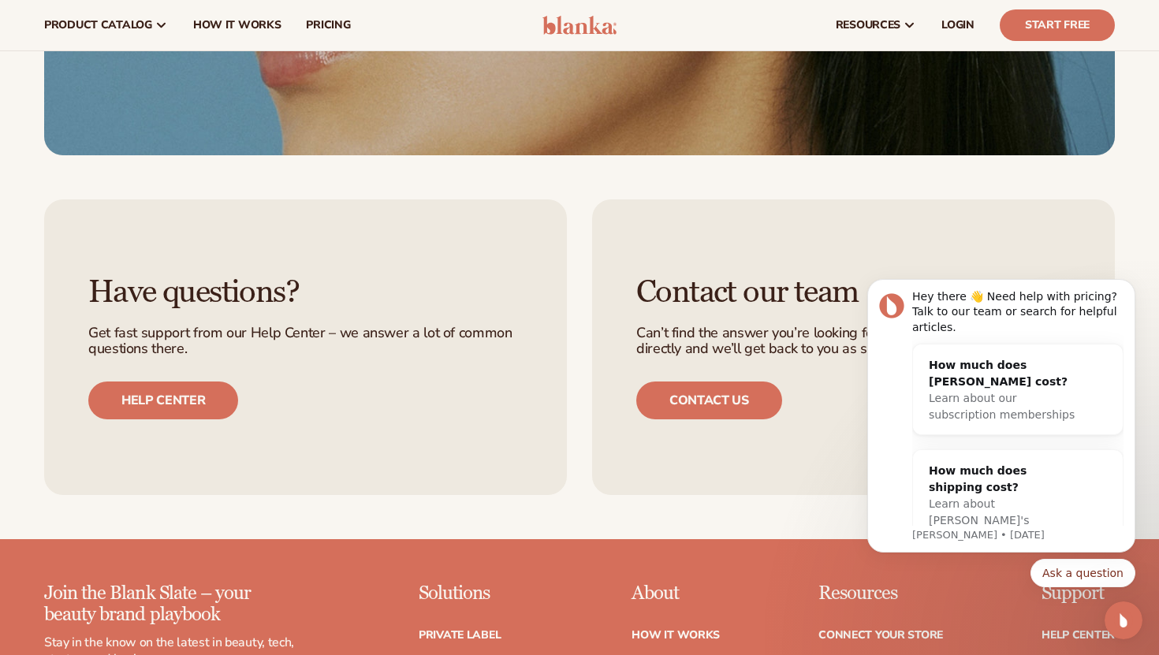
scroll to position [2776, 0]
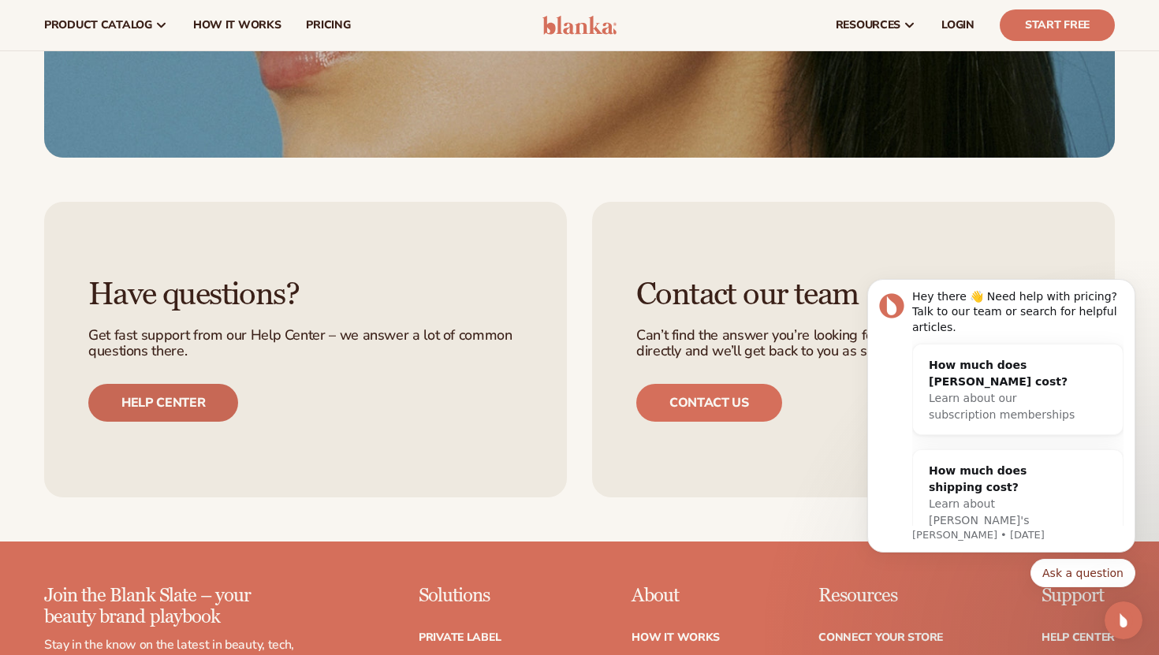
click at [151, 413] on link "Help center" at bounding box center [163, 403] width 150 height 38
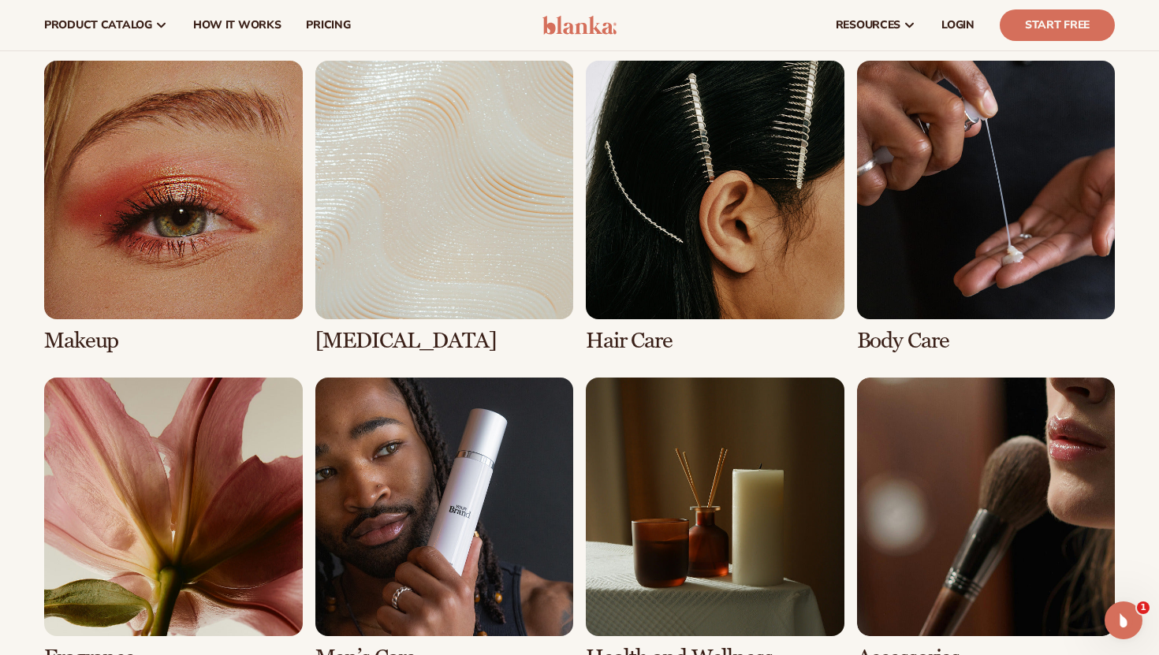
scroll to position [1093, 0]
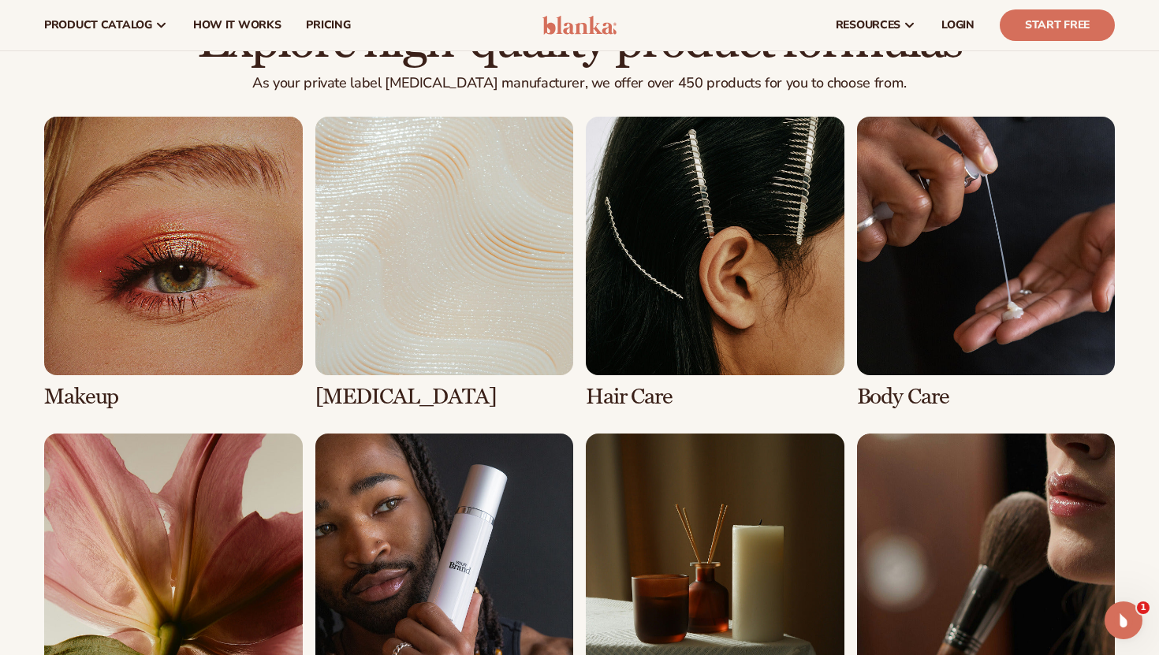
click at [180, 311] on link "1 / 8" at bounding box center [173, 263] width 259 height 292
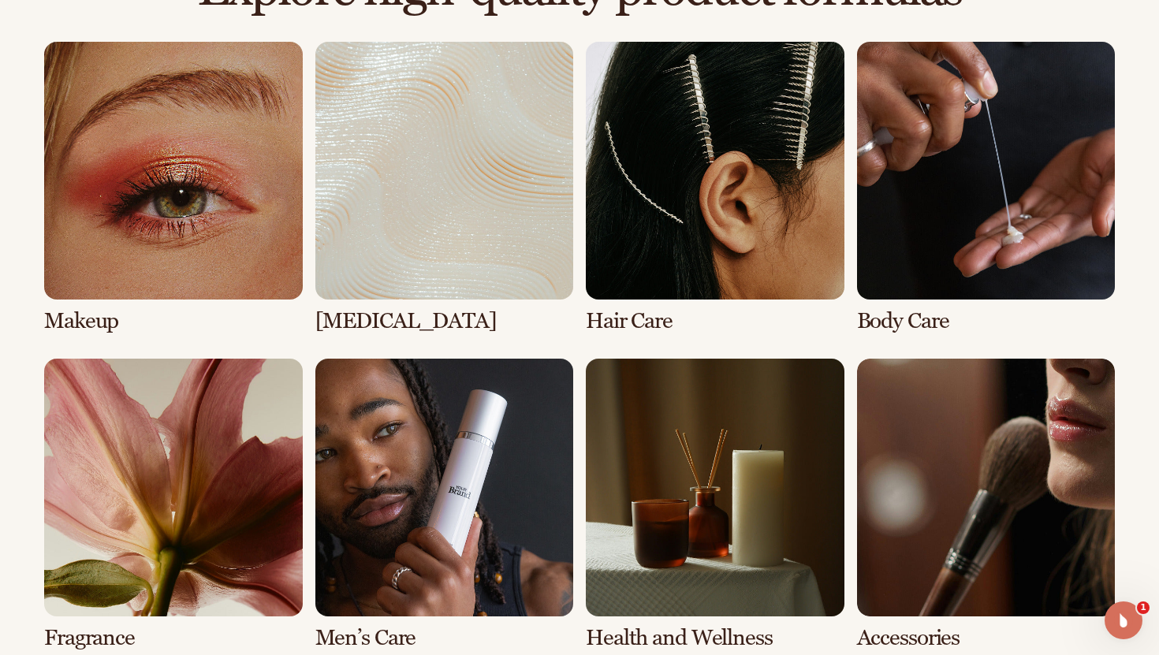
scroll to position [1150, 0]
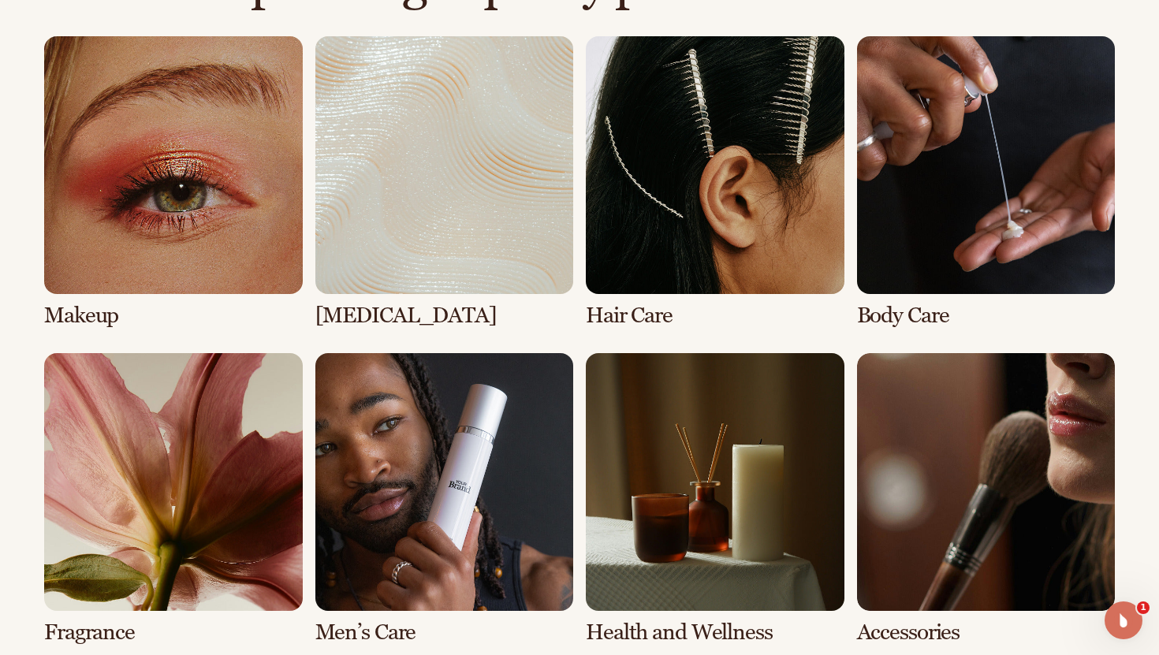
click at [151, 249] on link "1 / 8" at bounding box center [173, 182] width 259 height 292
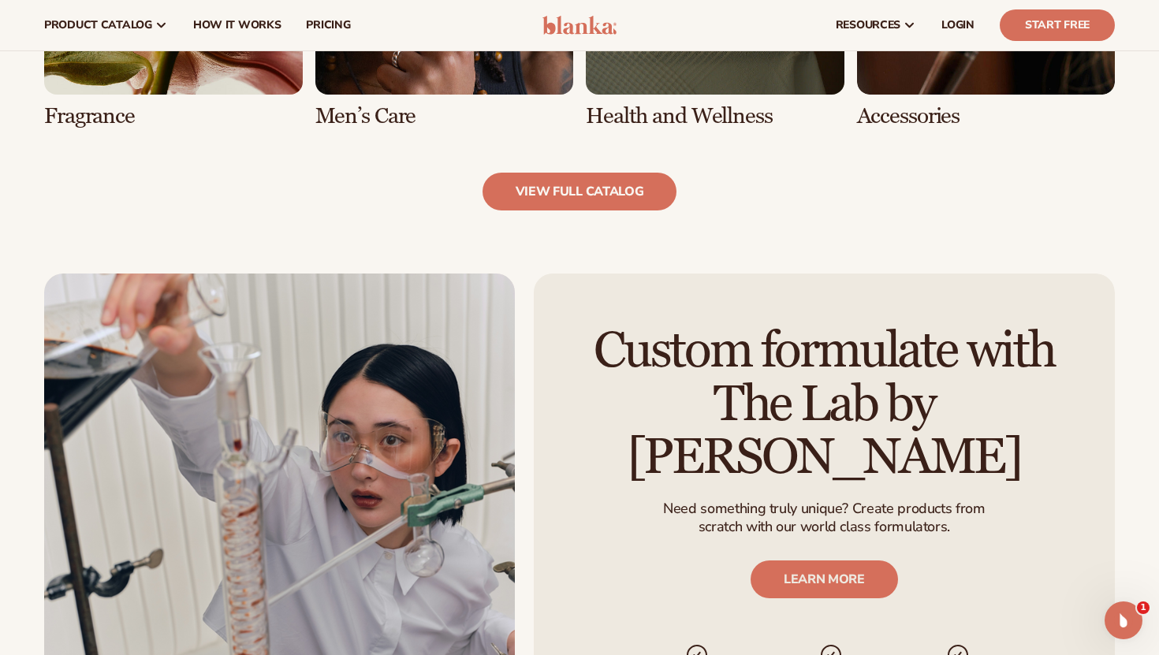
scroll to position [1676, 0]
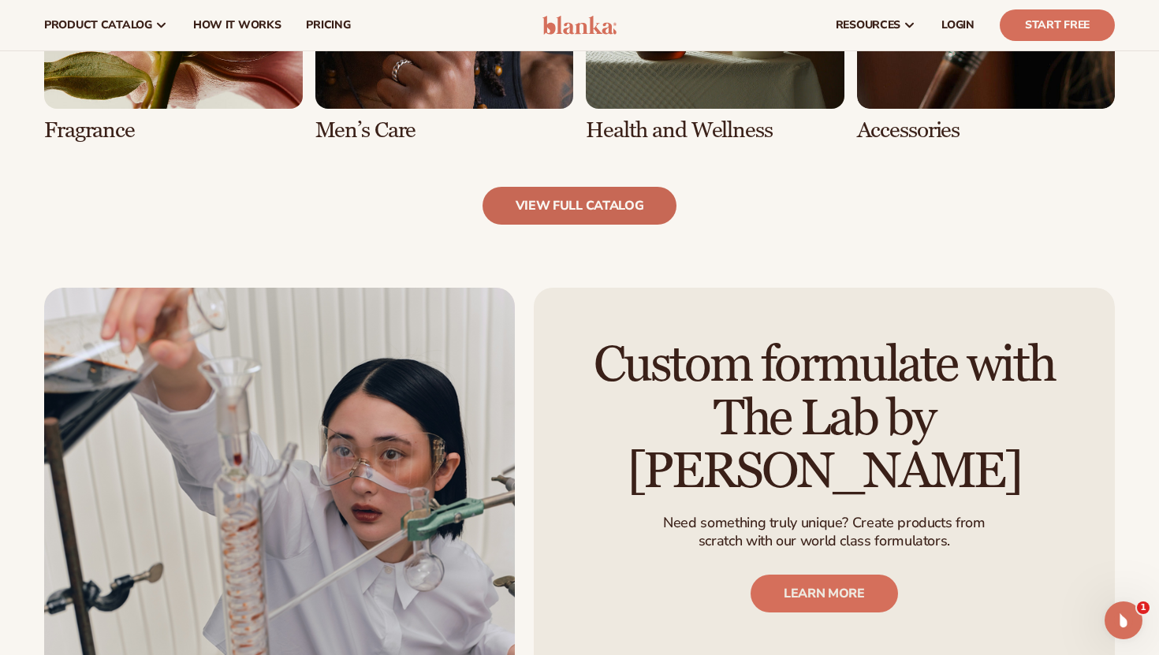
click at [561, 203] on link "view full catalog" at bounding box center [580, 206] width 195 height 38
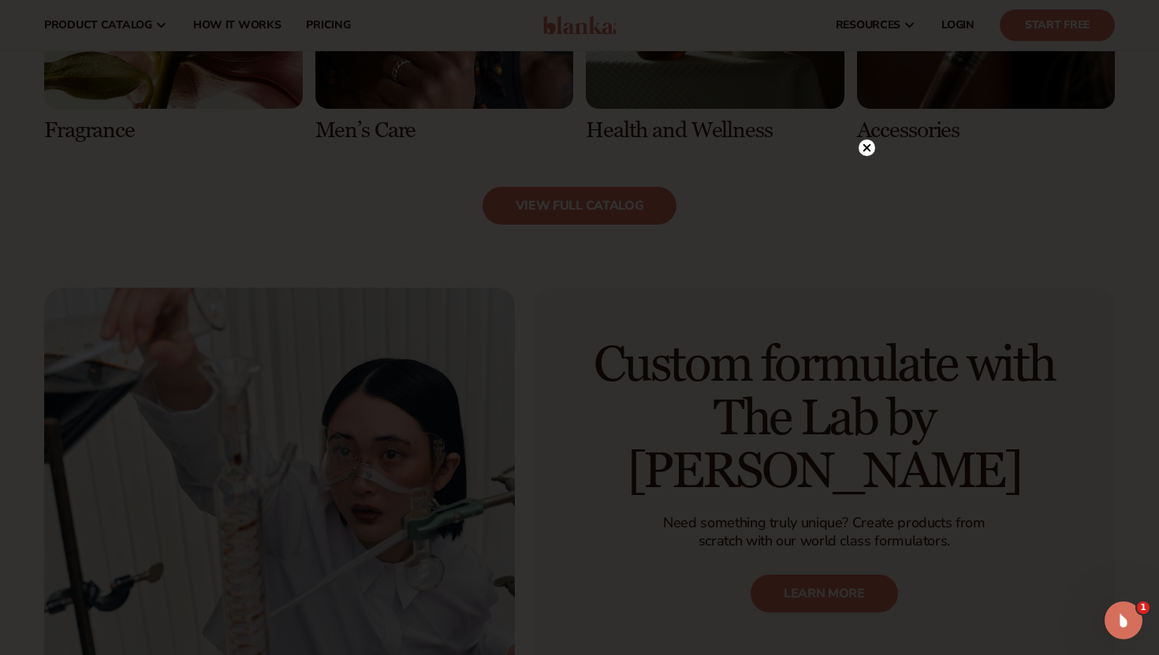
click at [869, 146] on icon at bounding box center [867, 148] width 8 height 8
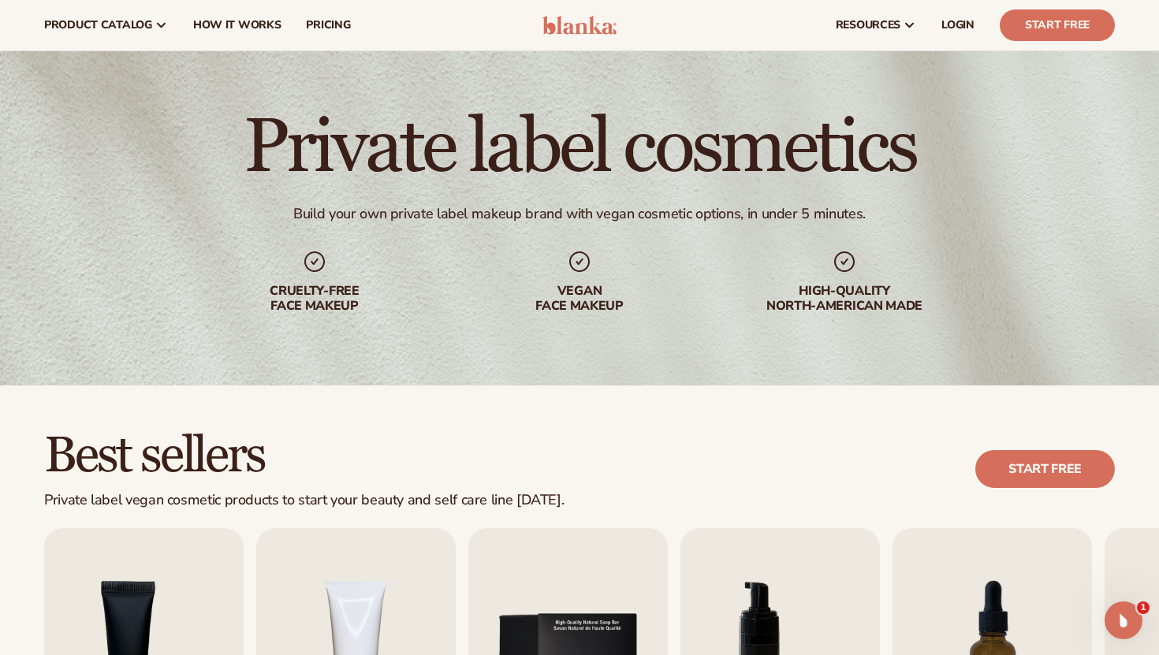
scroll to position [25, 0]
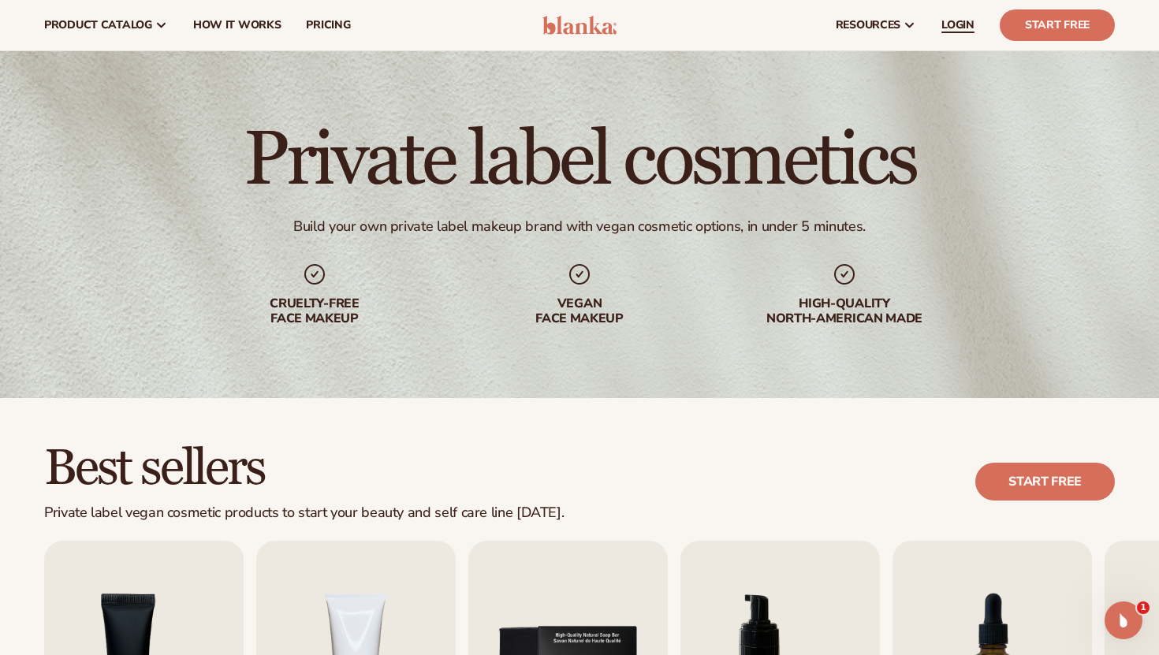
click at [956, 24] on span "LOGIN" at bounding box center [957, 25] width 33 height 13
